Goal: Task Accomplishment & Management: Manage account settings

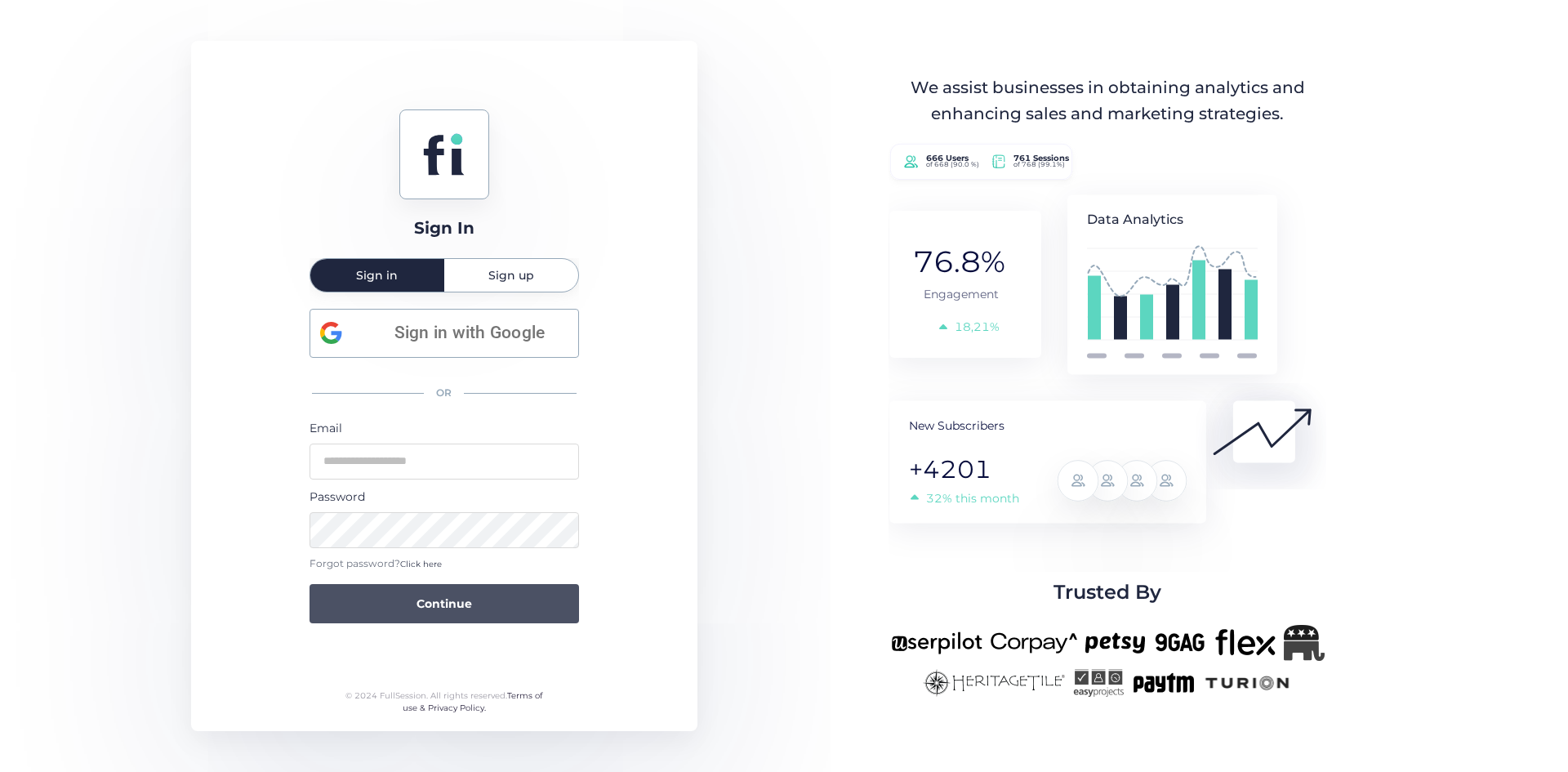
type input "**********"
click at [404, 601] on button "Continue" at bounding box center [444, 603] width 270 height 39
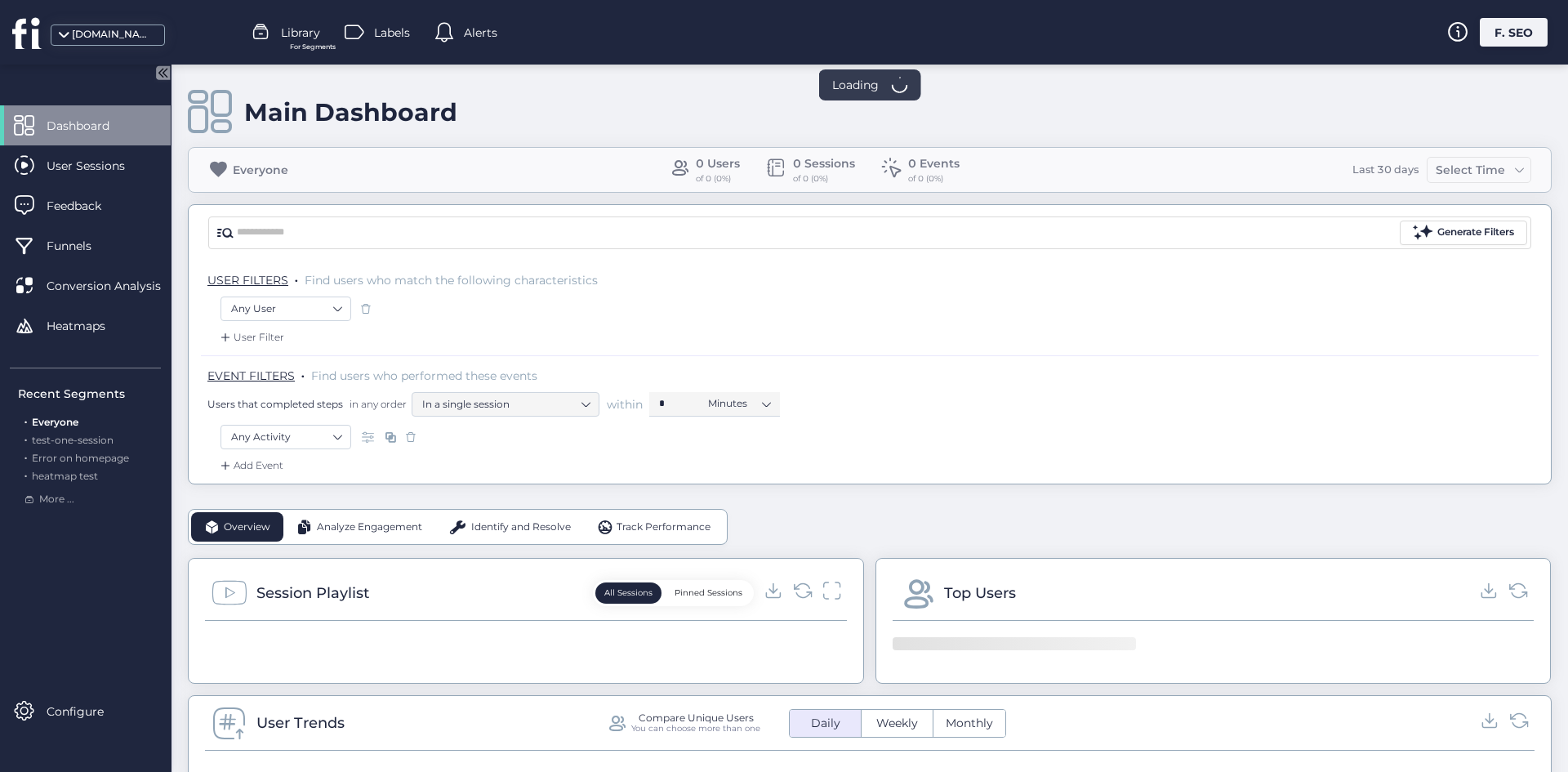
click at [1537, 2] on div at bounding box center [784, 4] width 1568 height 8
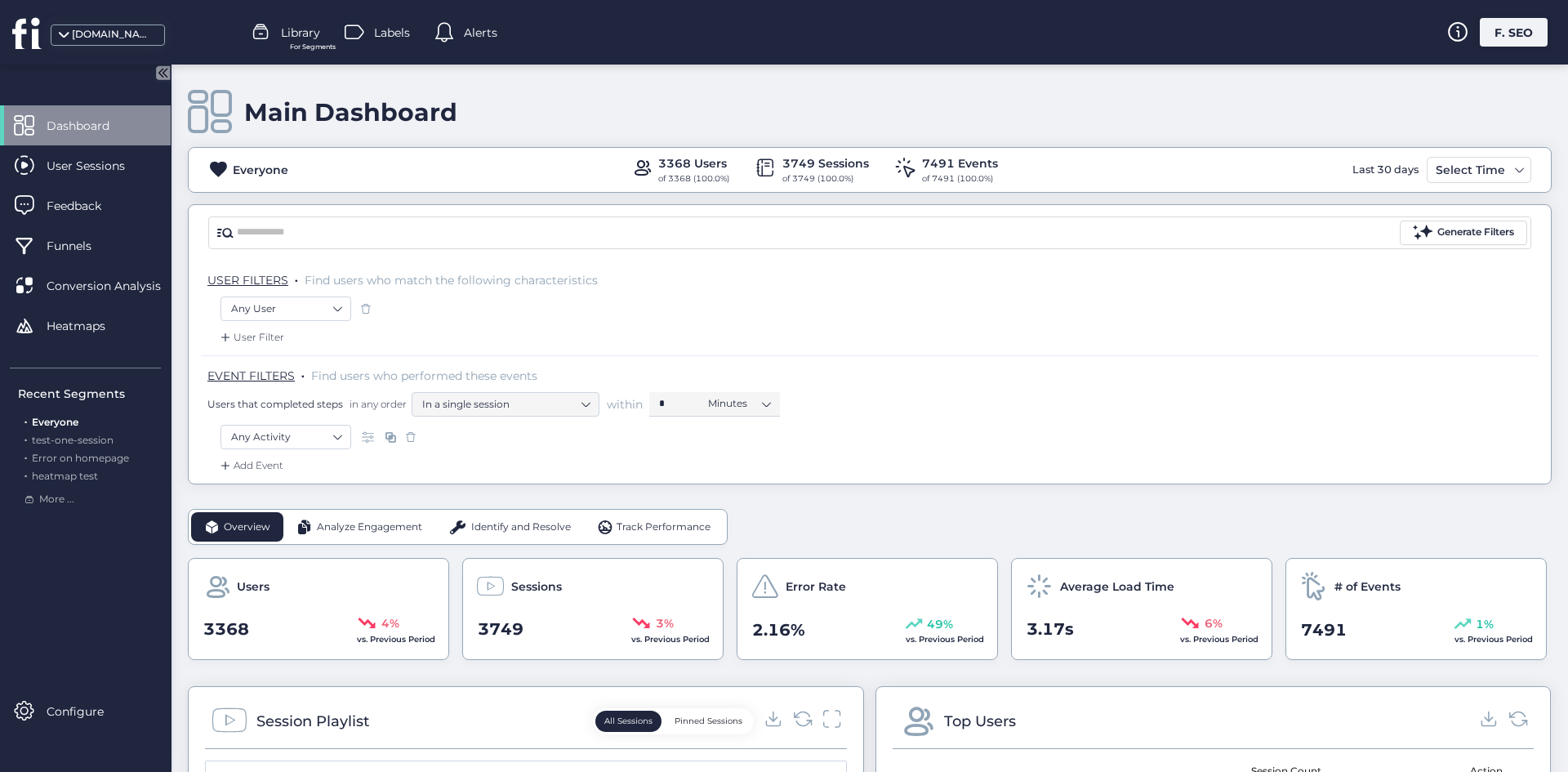
click at [1514, 39] on div "F. SEO" at bounding box center [1513, 32] width 67 height 28
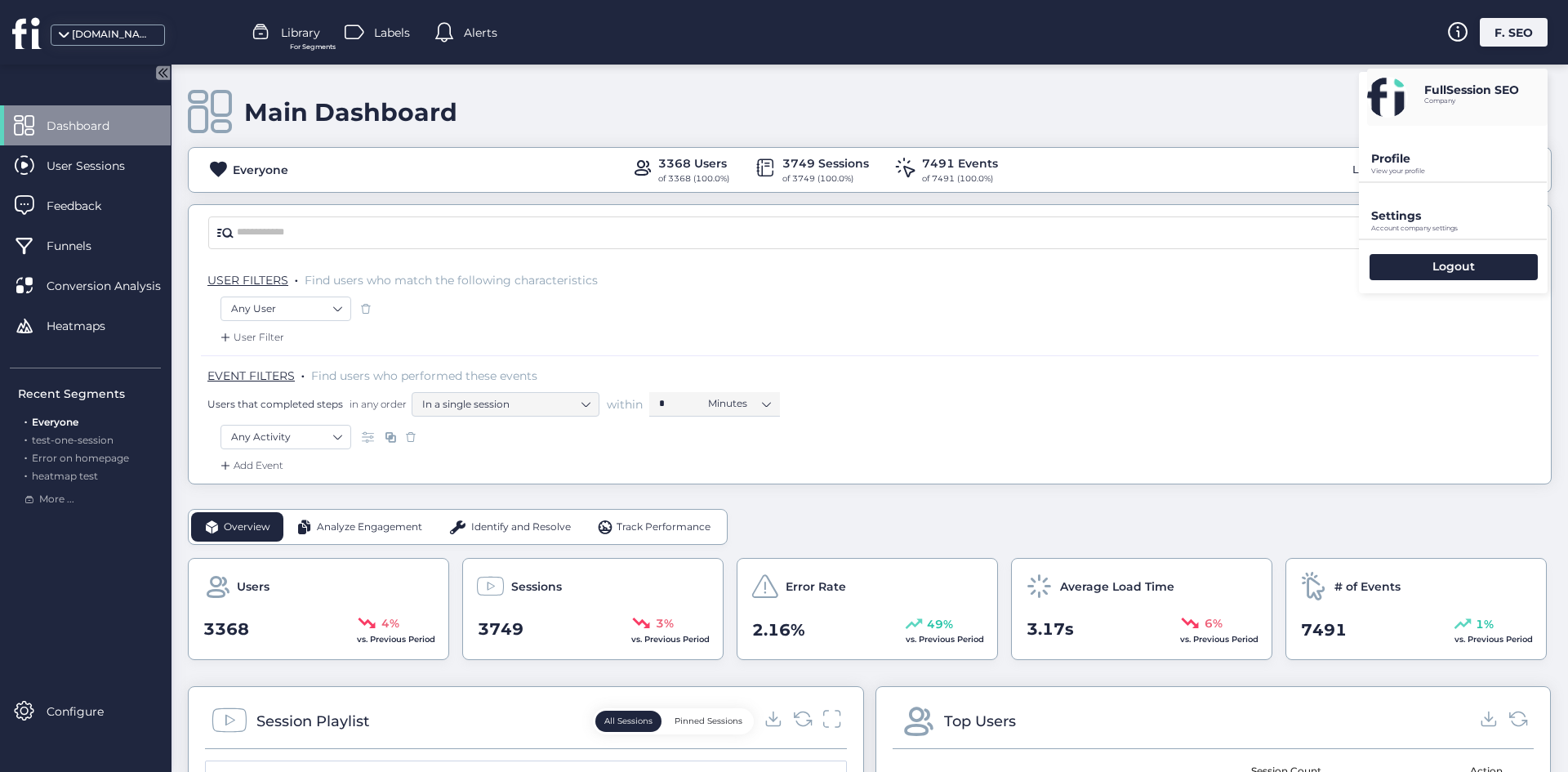
click at [1485, 168] on p "View your profile" at bounding box center [1459, 171] width 176 height 7
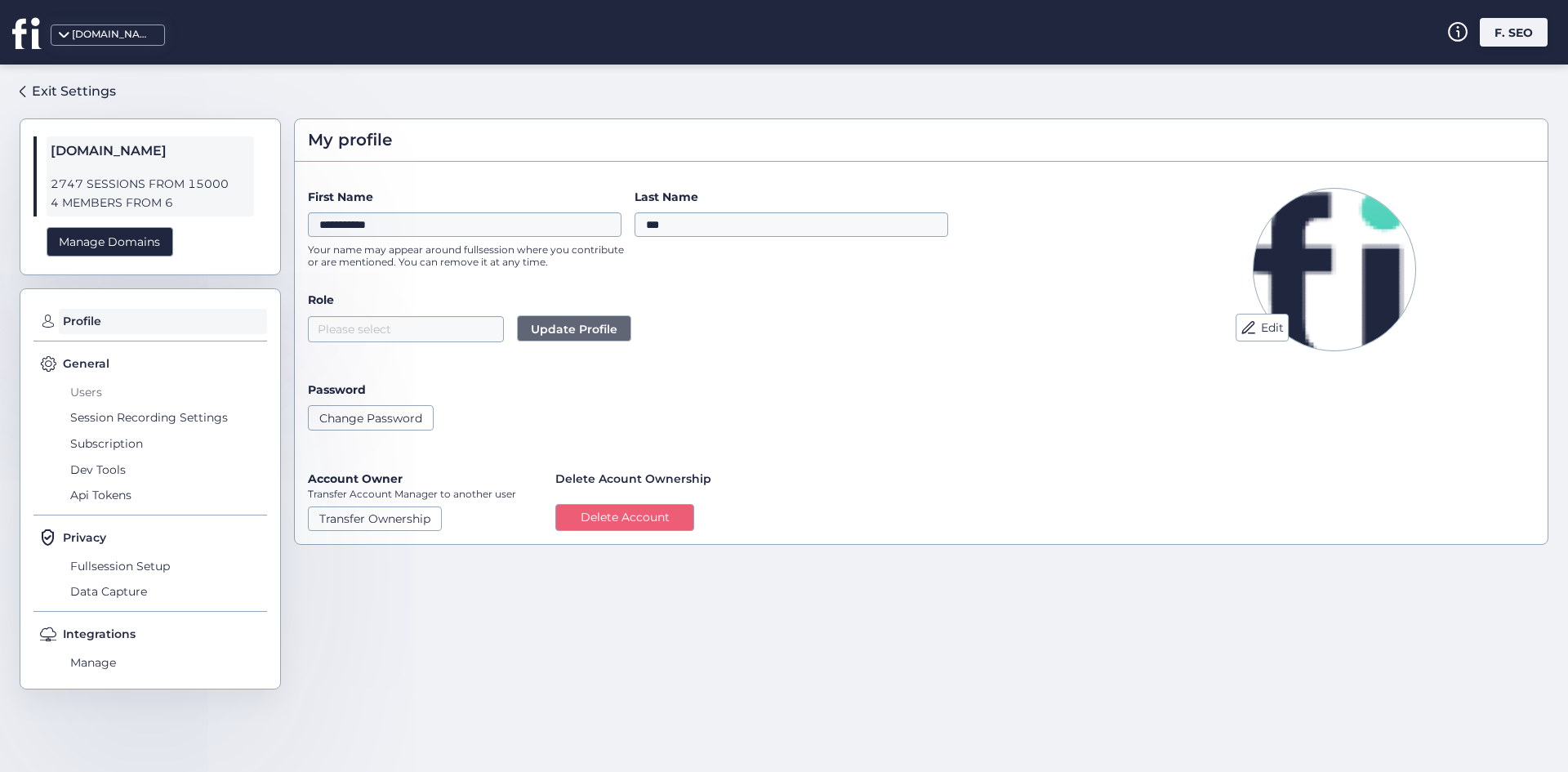
click at [87, 380] on span "Users" at bounding box center [166, 391] width 201 height 26
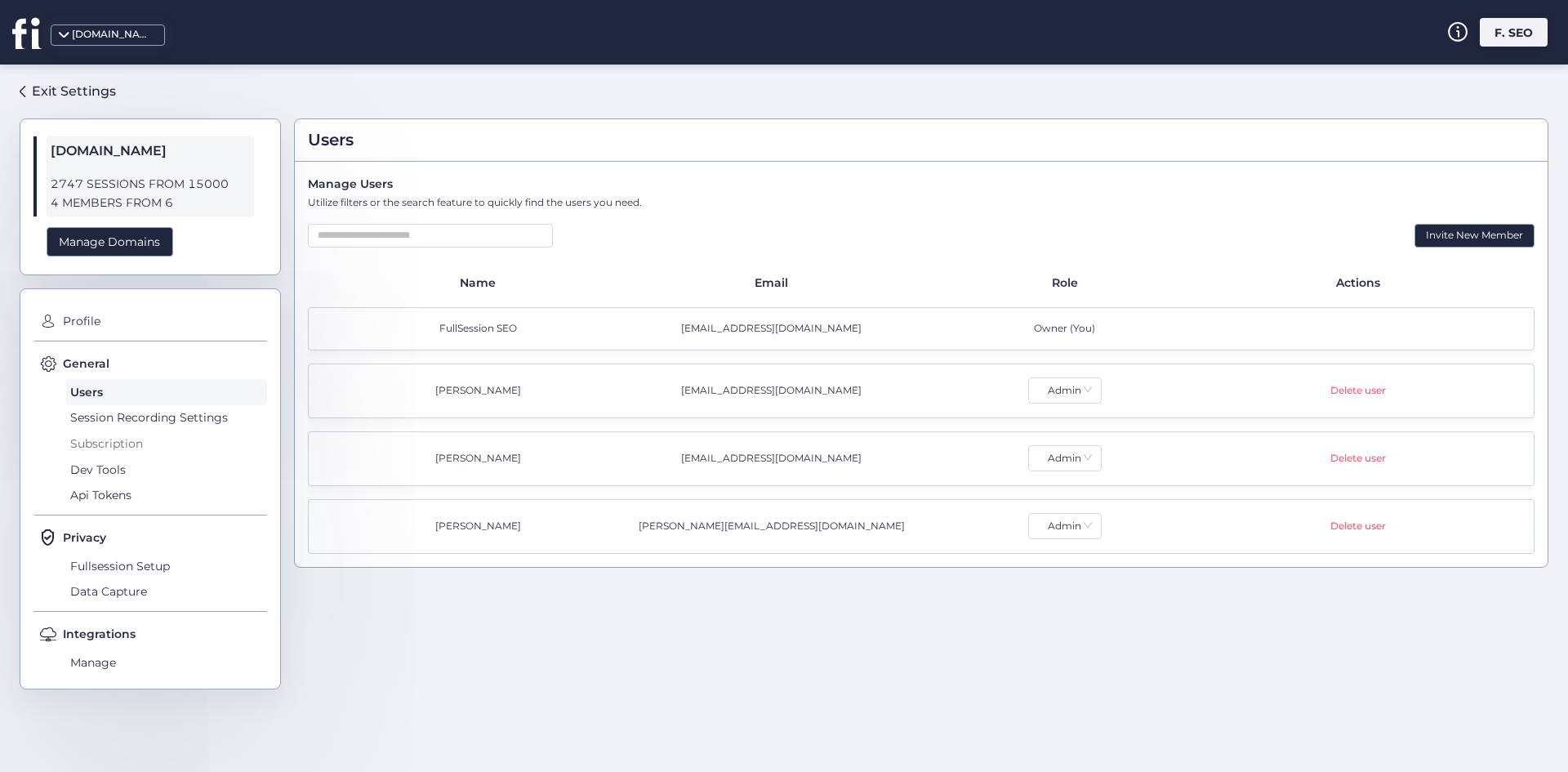
click at [143, 448] on span "Subscription" at bounding box center [166, 443] width 201 height 26
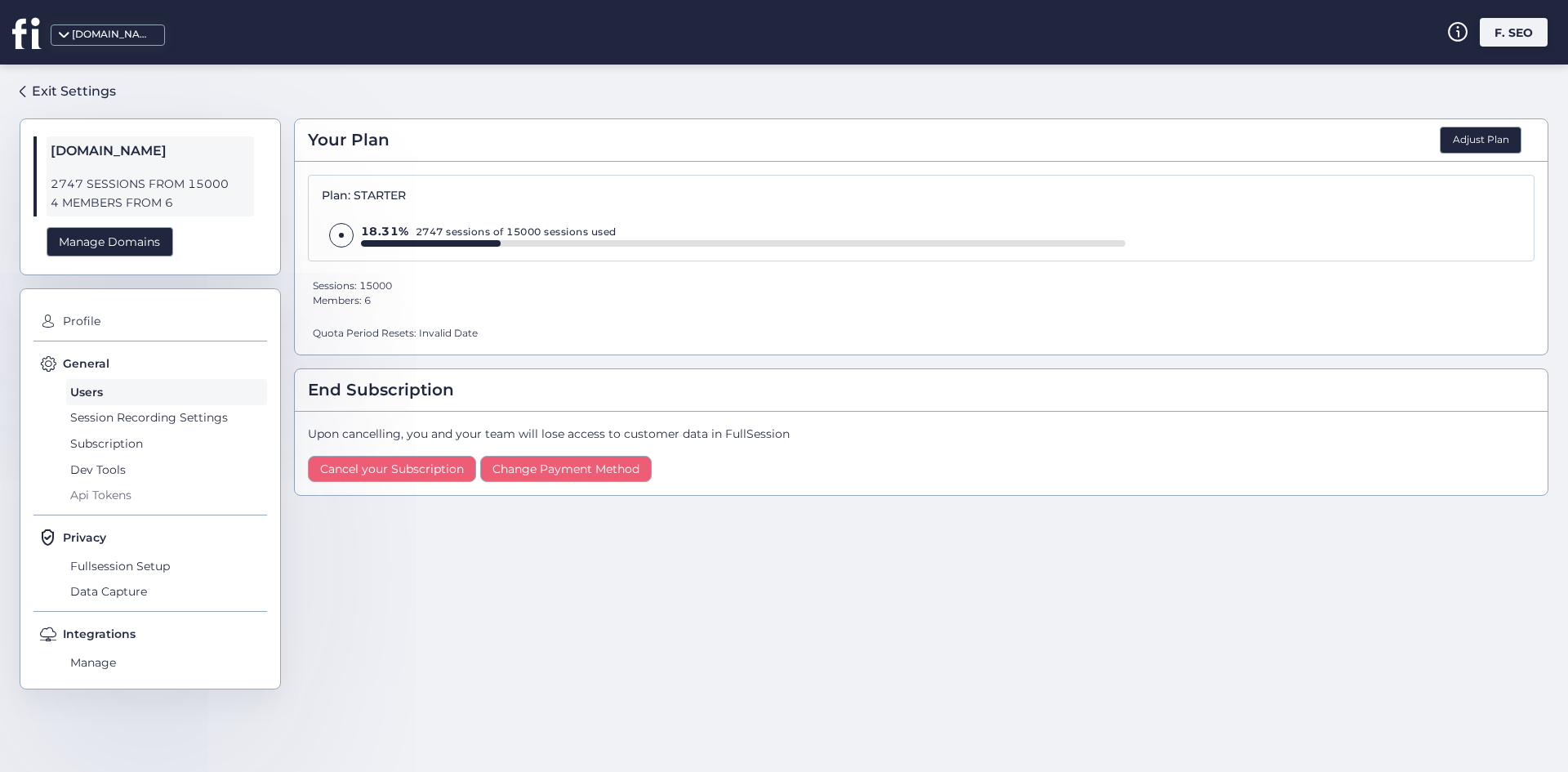
click at [137, 486] on span "Api Tokens" at bounding box center [166, 495] width 201 height 26
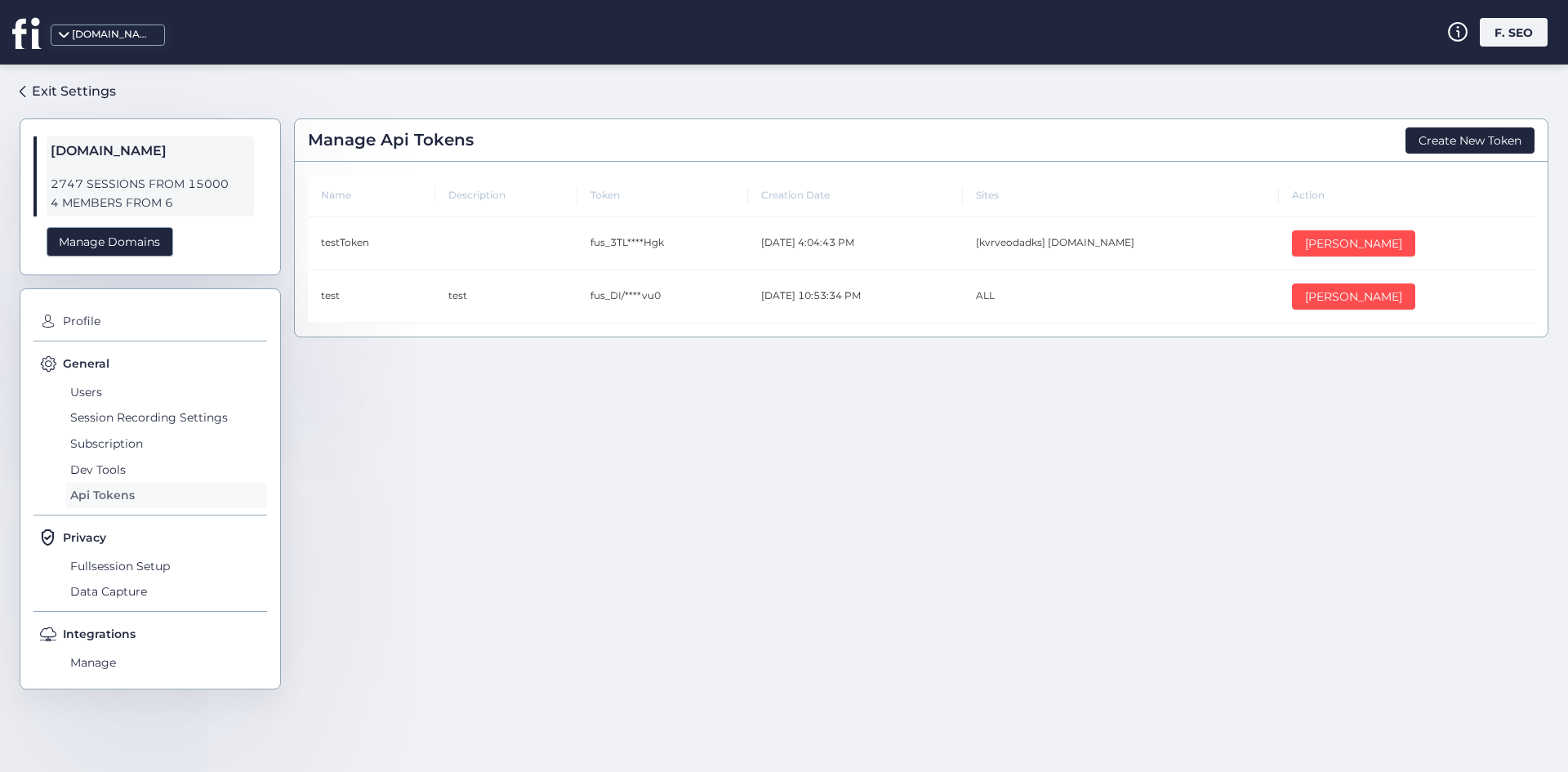
click at [134, 495] on span "Api Tokens" at bounding box center [166, 495] width 201 height 26
click at [624, 255] on td "fus_3TL****Hgk" at bounding box center [662, 244] width 171 height 53
drag, startPoint x: 630, startPoint y: 336, endPoint x: 638, endPoint y: 326, distance: 12.8
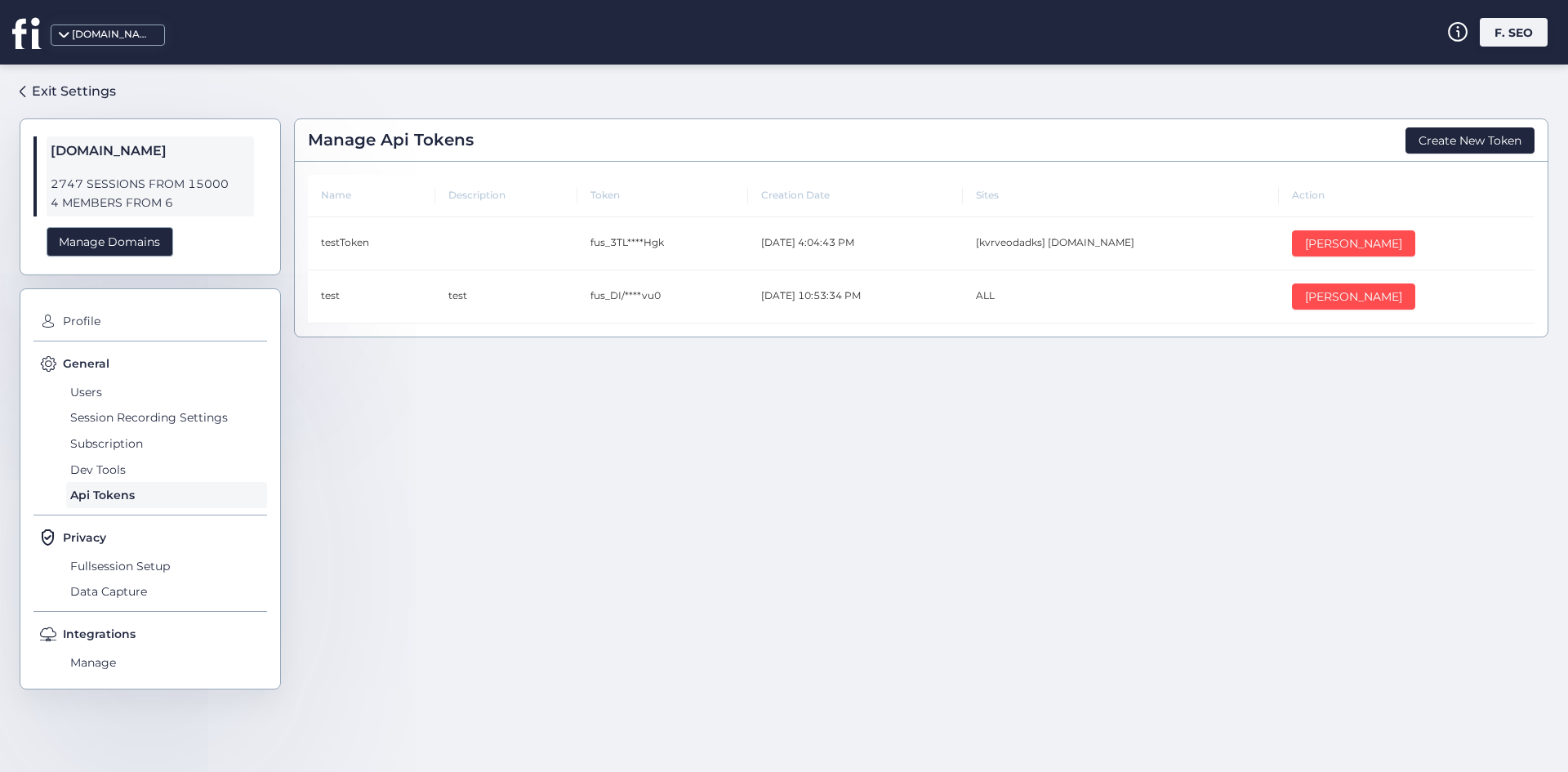
click at [638, 326] on div "Manage Api Tokens Create New Token Name Description Token Creation Date Sites A…" at bounding box center [920, 234] width 1254 height 232
